Goal: Check status

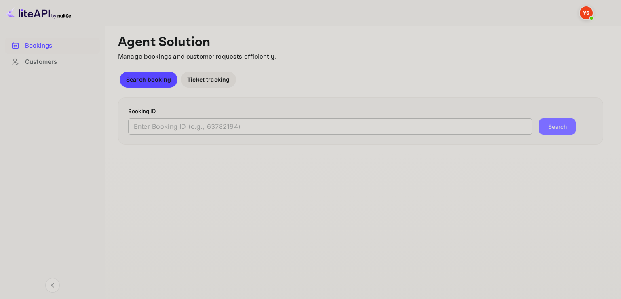
drag, startPoint x: 164, startPoint y: 119, endPoint x: 157, endPoint y: 126, distance: 9.4
click at [163, 121] on input "text" at bounding box center [330, 127] width 405 height 16
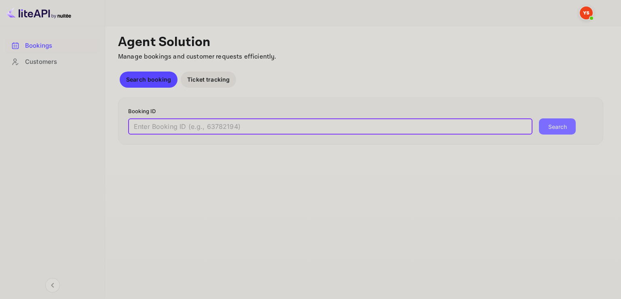
paste input "9301035"
type input "9301035"
click at [539, 119] on button "Search" at bounding box center [557, 127] width 37 height 16
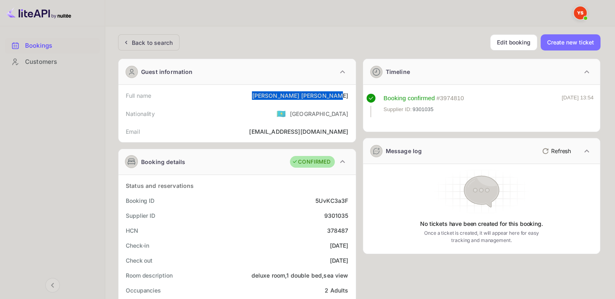
drag, startPoint x: 286, startPoint y: 95, endPoint x: 348, endPoint y: 95, distance: 62.7
click at [348, 95] on div "Full name [PERSON_NAME]" at bounding box center [237, 95] width 231 height 15
copy div "[PERSON_NAME]"
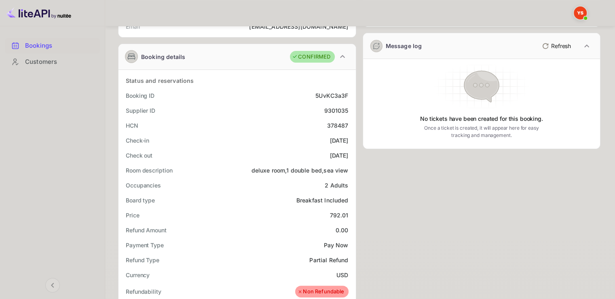
scroll to position [121, 0]
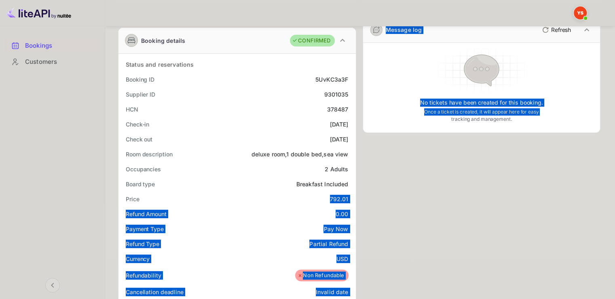
drag, startPoint x: 330, startPoint y: 197, endPoint x: 358, endPoint y: 197, distance: 27.5
click at [358, 197] on div "Guest information Full name [PERSON_NAME] Nationality 🇰🇿 [DEMOGRAPHIC_DATA] Ema…" at bounding box center [356, 236] width 489 height 610
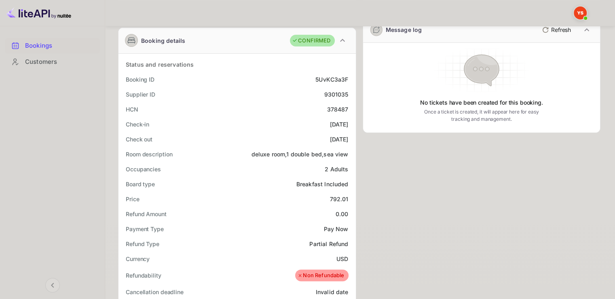
drag, startPoint x: 256, startPoint y: 188, endPoint x: 272, endPoint y: 188, distance: 15.8
click at [256, 187] on div "Board type Breakfast Included" at bounding box center [237, 184] width 231 height 15
drag, startPoint x: 325, startPoint y: 199, endPoint x: 348, endPoint y: 197, distance: 23.1
click at [348, 197] on div "Price 792.01" at bounding box center [237, 199] width 231 height 15
copy div "792.01"
